Goal: Information Seeking & Learning: Check status

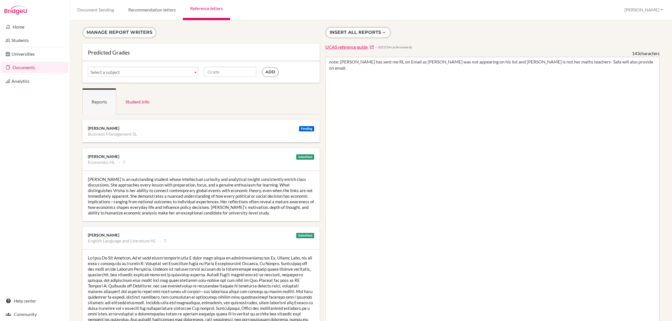
click at [153, 6] on link "Recommendation letters" at bounding box center [152, 10] width 62 height 20
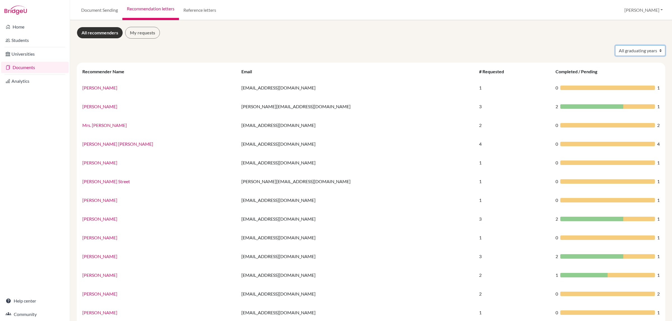
click at [624, 53] on select "All graduating years 2022 2023 2024 2026" at bounding box center [640, 50] width 50 height 11
select select "2026"
click at [615, 45] on select "All graduating years 2022 2023 2024 2026" at bounding box center [640, 50] width 50 height 11
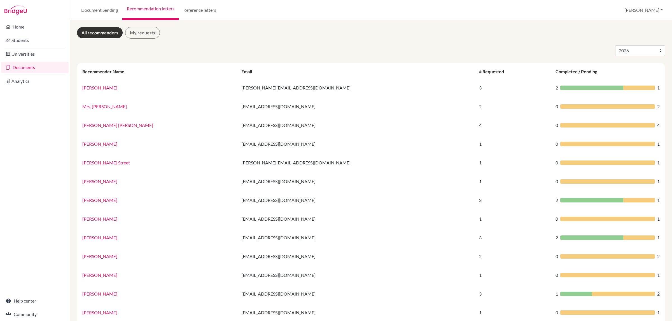
select select "2026"
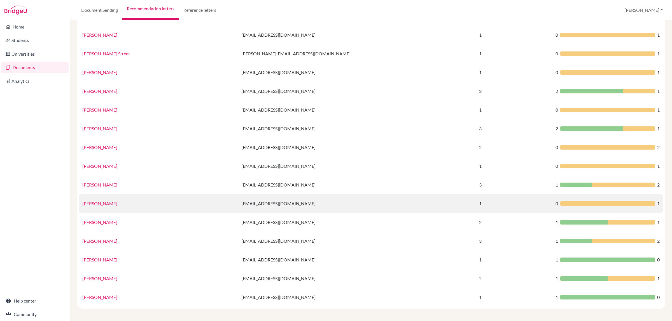
scroll to position [110, 0]
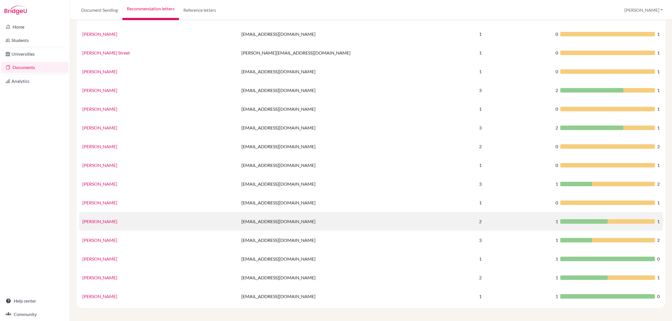
click at [560, 220] on div at bounding box center [583, 222] width 47 height 4
click at [90, 220] on link "[PERSON_NAME]" at bounding box center [99, 221] width 35 height 5
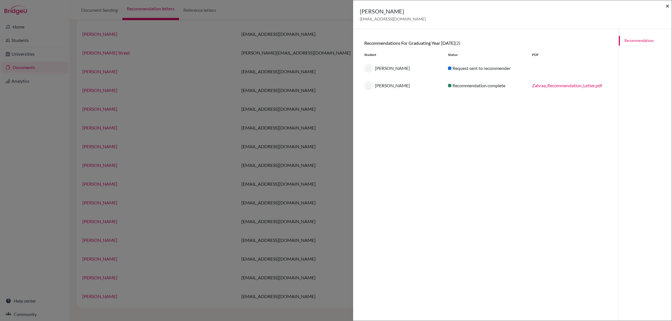
click at [667, 6] on span "×" at bounding box center [668, 6] width 4 height 8
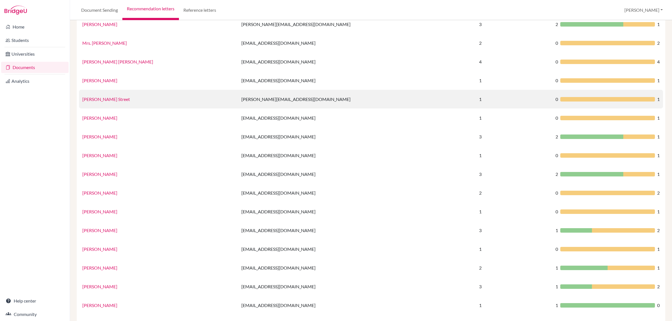
scroll to position [0, 0]
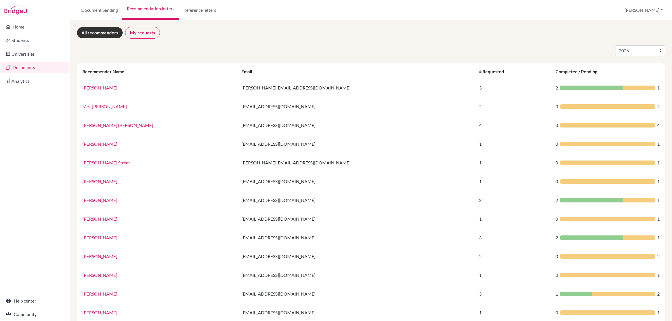
click at [148, 35] on link "My requests" at bounding box center [142, 33] width 35 height 12
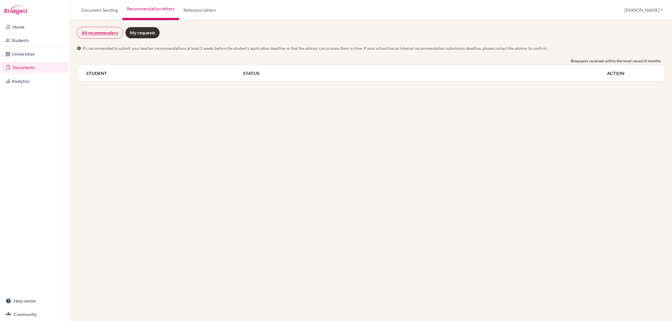
click at [99, 30] on link "All recommenders" at bounding box center [100, 33] width 46 height 12
select select "2026"
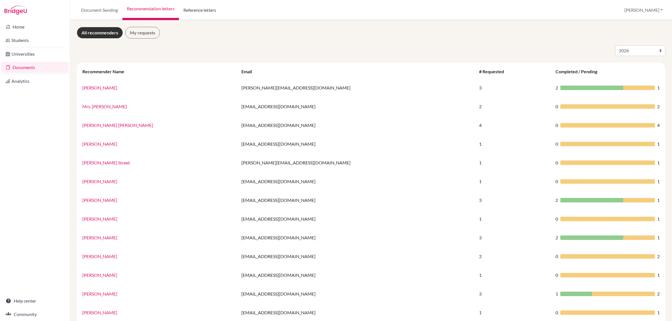
click at [204, 10] on link "Reference letters" at bounding box center [200, 10] width 42 height 20
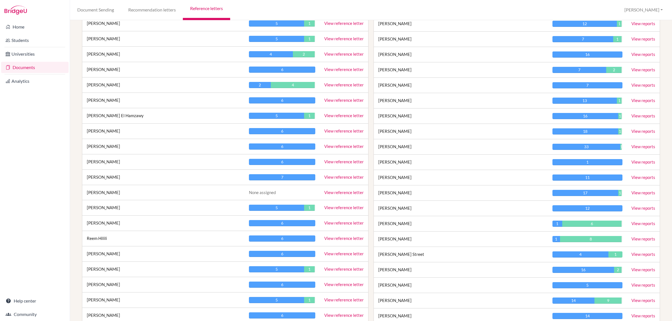
scroll to position [420, 0]
